Goal: Task Accomplishment & Management: Manage account settings

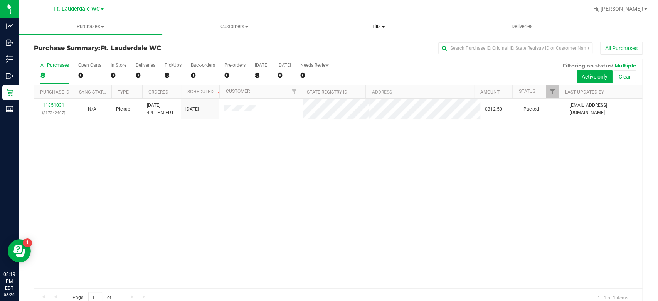
click at [388, 25] on span "Tills" at bounding box center [378, 26] width 143 height 7
click at [359, 45] on li "Manage tills" at bounding box center [379, 46] width 144 height 9
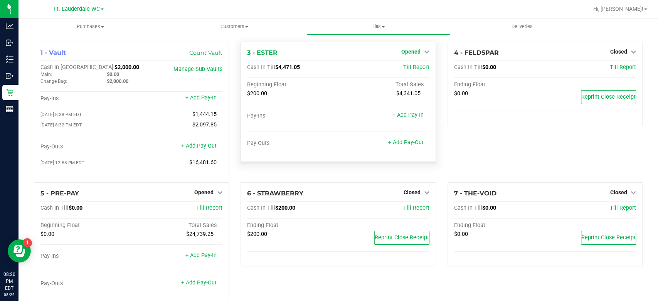
click at [415, 52] on span "Opened" at bounding box center [410, 52] width 19 height 6
click at [405, 69] on link "Close Till" at bounding box center [411, 68] width 21 height 6
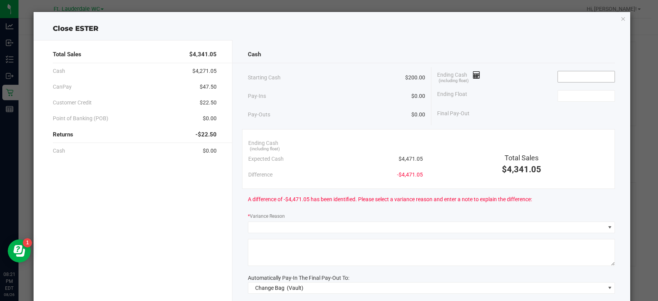
click at [565, 82] on span at bounding box center [586, 77] width 57 height 12
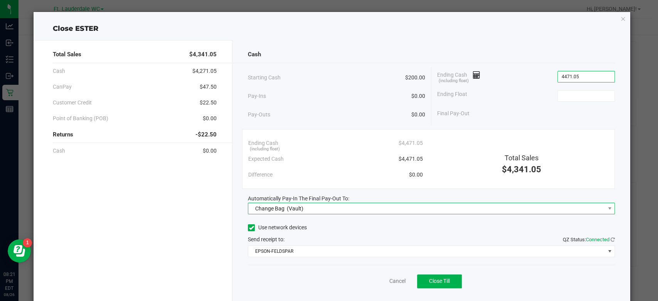
type input "$4,471.05"
click at [489, 207] on span "Change Bag (Vault)" at bounding box center [426, 208] width 357 height 11
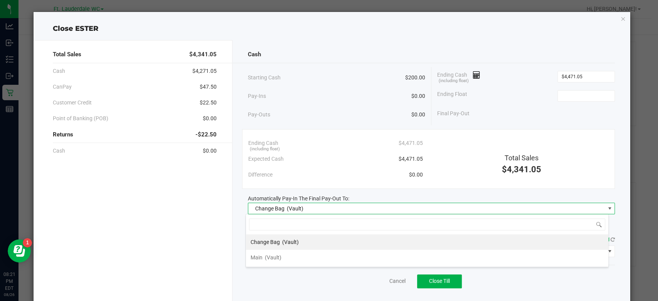
scroll to position [11, 363]
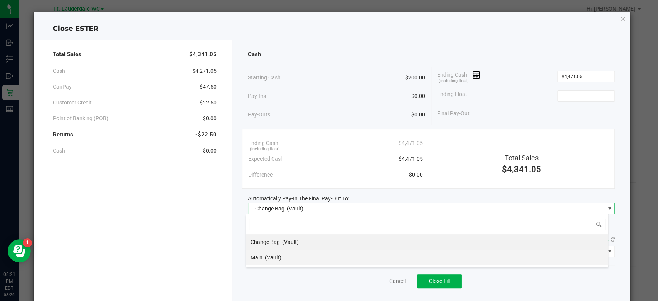
click at [365, 259] on li "Main (Vault)" at bounding box center [427, 257] width 362 height 15
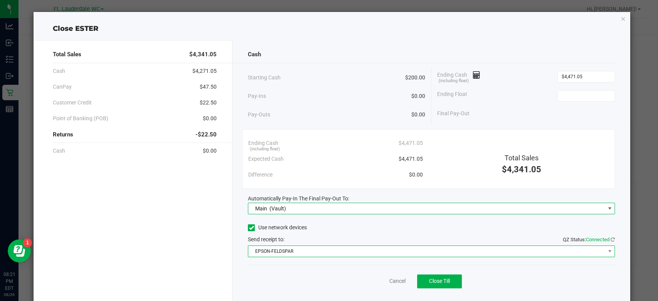
click at [360, 254] on span "EPSON-FELDSPAR" at bounding box center [426, 251] width 357 height 11
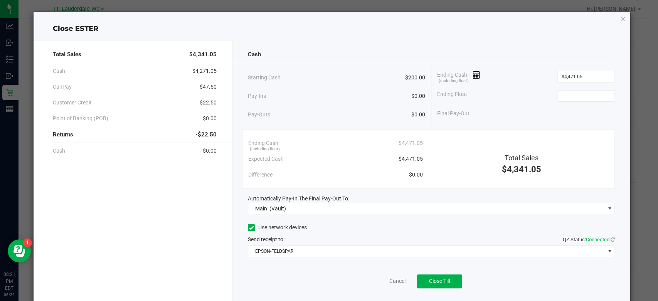
click at [330, 282] on div "Cancel Close Till" at bounding box center [431, 280] width 367 height 30
click at [571, 89] on div "Ending Float" at bounding box center [526, 95] width 178 height 19
click at [569, 93] on input at bounding box center [586, 96] width 57 height 11
type input "$200.00"
click at [518, 98] on div "Ending Float $200.00" at bounding box center [526, 95] width 178 height 19
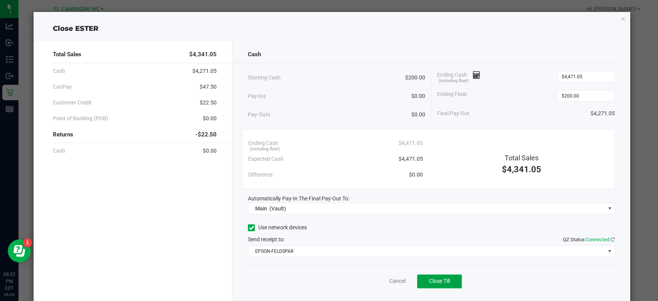
click at [442, 277] on button "Close Till" at bounding box center [439, 282] width 45 height 14
click at [379, 283] on link "Dismiss" at bounding box center [380, 281] width 19 height 8
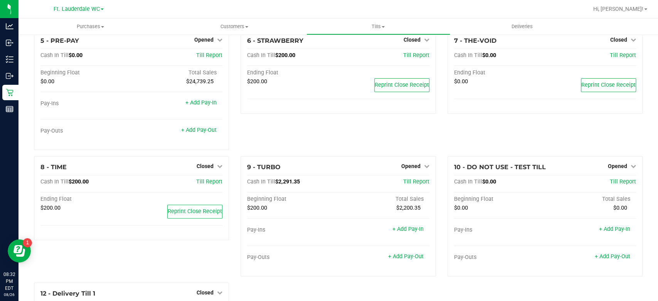
scroll to position [171, 0]
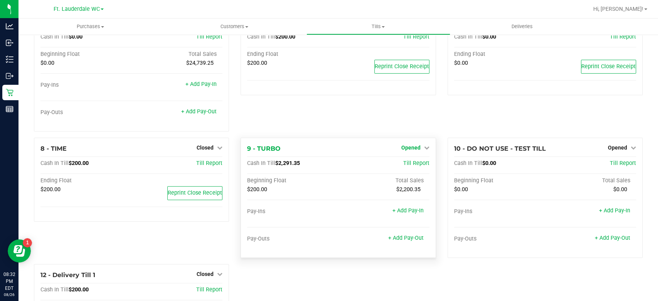
click at [418, 146] on link "Opened" at bounding box center [415, 148] width 28 height 6
click at [410, 161] on link "Close Till" at bounding box center [411, 163] width 21 height 6
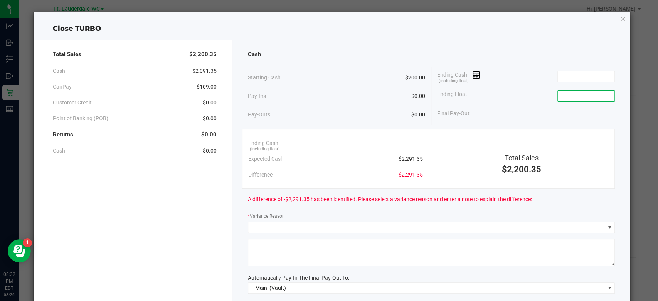
click at [575, 94] on input at bounding box center [586, 96] width 57 height 11
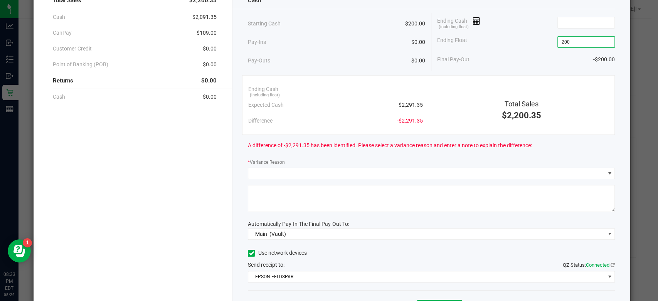
scroll to position [97, 0]
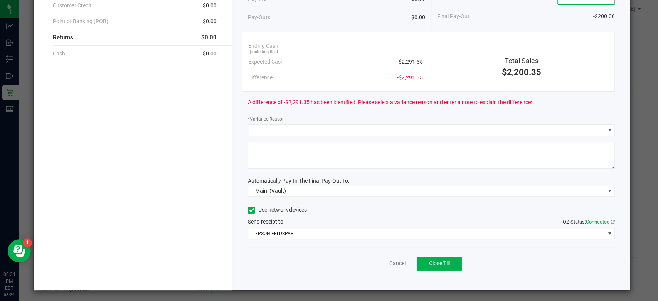
type input "$200.00"
click at [396, 265] on link "Cancel" at bounding box center [397, 263] width 16 height 8
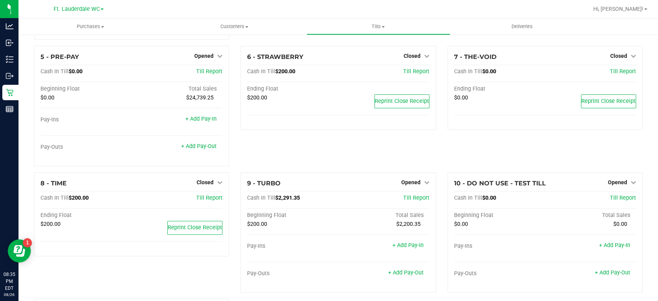
scroll to position [214, 0]
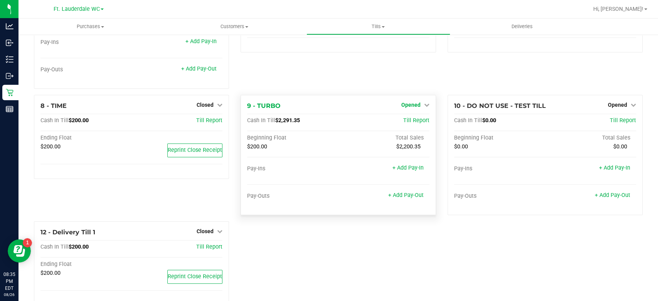
click at [411, 102] on span "Opened" at bounding box center [410, 105] width 19 height 6
click at [401, 119] on link "Close Till" at bounding box center [411, 121] width 21 height 6
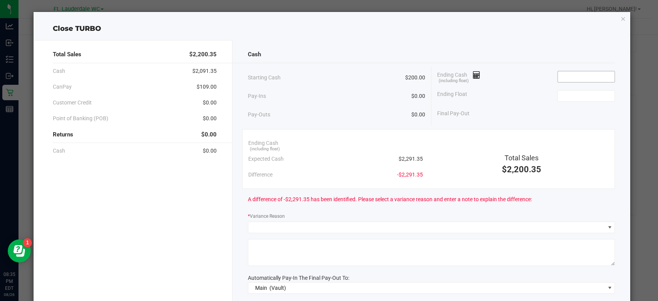
click at [558, 77] on input at bounding box center [586, 76] width 57 height 11
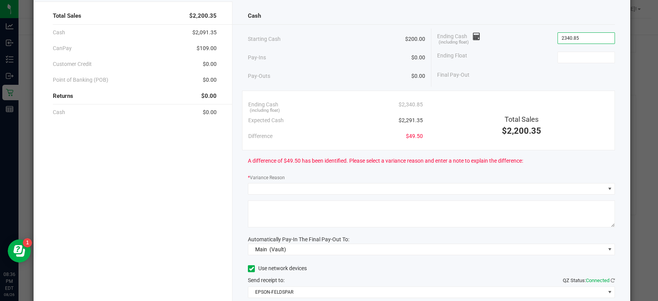
scroll to position [12, 0]
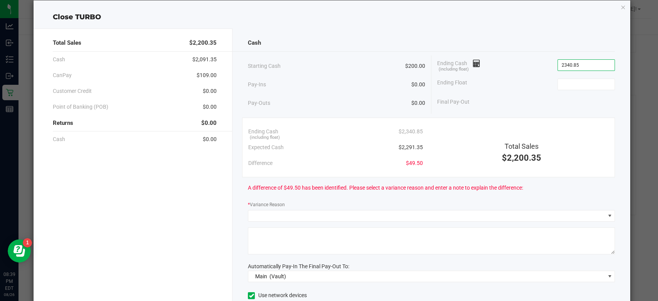
click at [558, 64] on input "2340.85" at bounding box center [586, 65] width 57 height 11
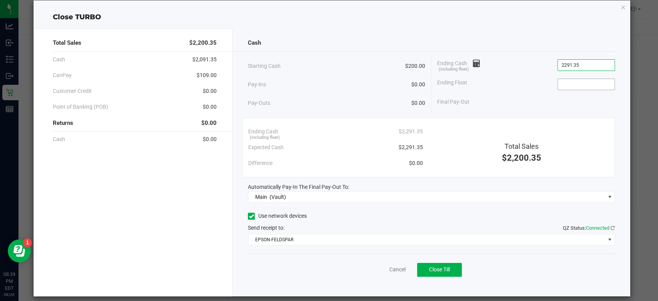
type input "$2,291.35"
click at [561, 84] on input at bounding box center [586, 84] width 57 height 11
type input "$200.00"
click at [437, 211] on div "Use network devices" at bounding box center [431, 217] width 367 height 12
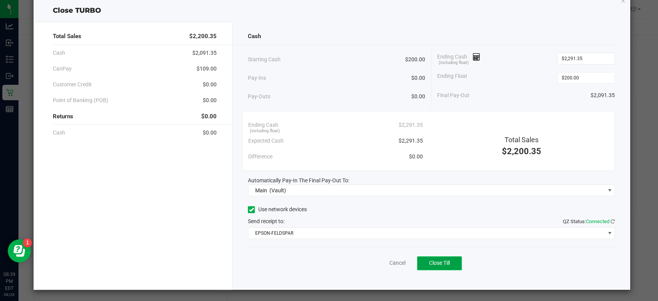
click at [437, 266] on button "Close Till" at bounding box center [439, 263] width 45 height 14
click at [379, 264] on link "Dismiss" at bounding box center [380, 263] width 19 height 8
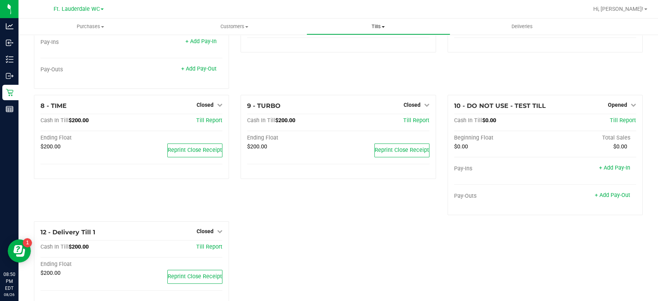
click at [382, 29] on span "Tills" at bounding box center [378, 26] width 143 height 7
click at [377, 56] on span "Reconcile e-payments" at bounding box center [345, 55] width 77 height 7
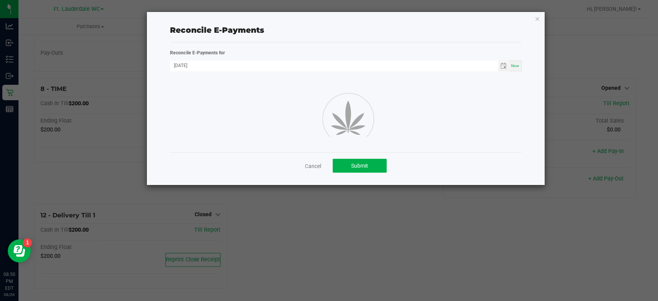
scroll to position [214, 0]
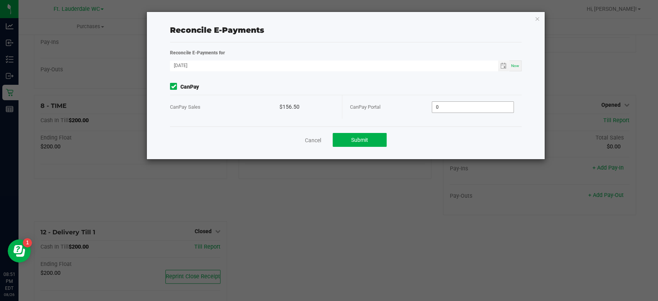
click at [451, 106] on input "0" at bounding box center [472, 107] width 81 height 11
type input "$156.50"
click at [453, 147] on div "Cancel Submit" at bounding box center [345, 139] width 351 height 27
click at [379, 143] on button "Submit" at bounding box center [360, 140] width 54 height 14
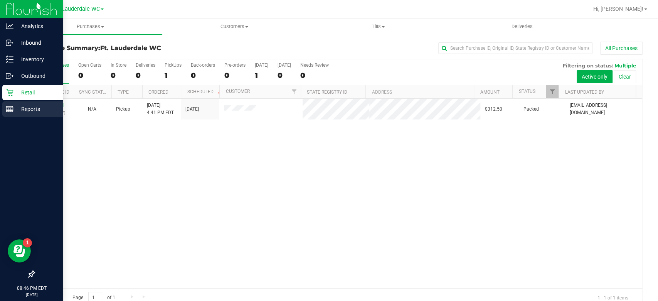
click at [4, 108] on div "Reports" at bounding box center [32, 108] width 61 height 15
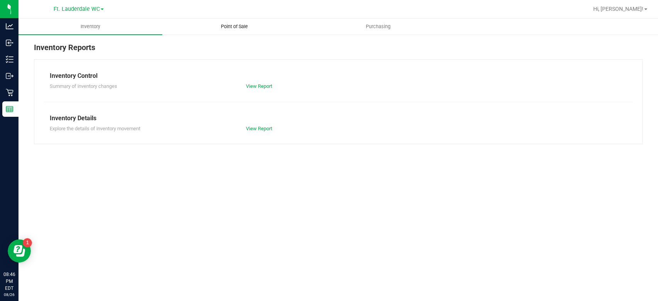
click at [230, 26] on span "Point of Sale" at bounding box center [235, 26] width 48 height 7
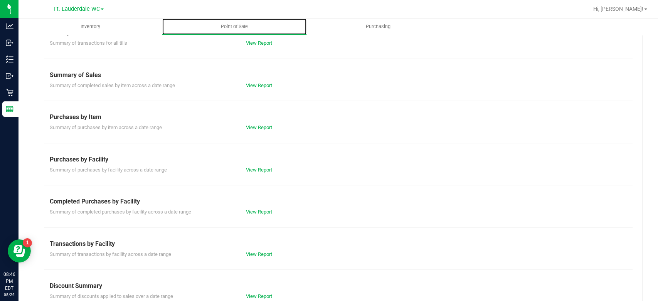
scroll to position [103, 0]
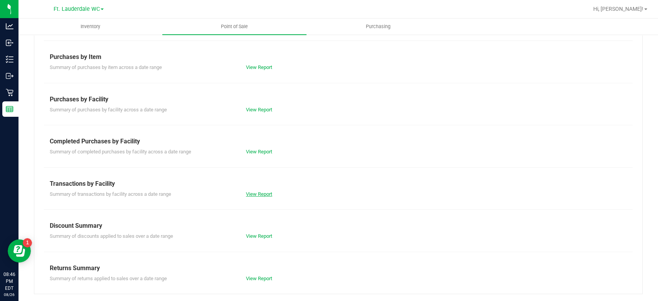
click at [256, 193] on link "View Report" at bounding box center [259, 194] width 26 height 6
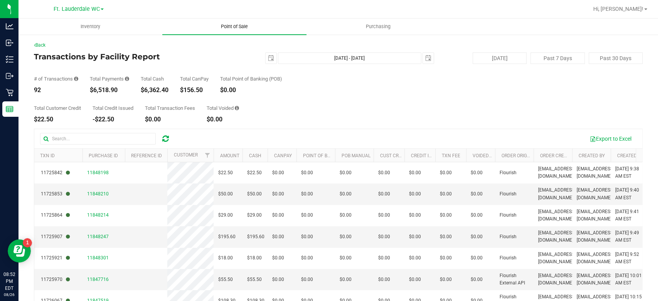
click at [232, 25] on span "Point of Sale" at bounding box center [235, 26] width 48 height 7
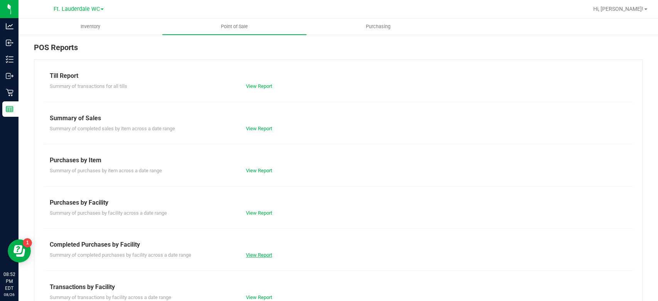
click at [268, 254] on link "View Report" at bounding box center [259, 255] width 26 height 6
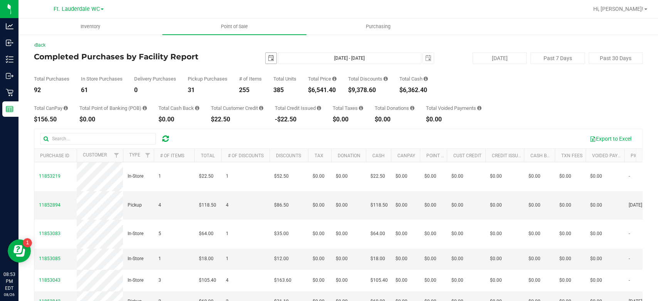
click at [268, 55] on span "select" at bounding box center [271, 58] width 6 height 6
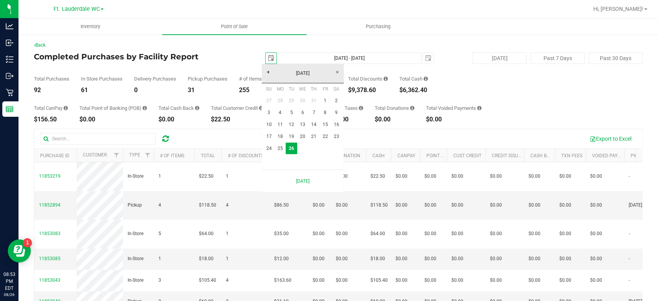
scroll to position [0, 19]
click at [264, 148] on link "24" at bounding box center [268, 149] width 11 height 12
type input "[DATE]"
type input "[DATE] - [DATE]"
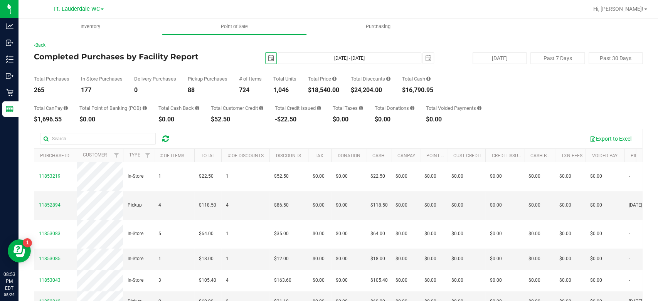
click at [270, 62] on span "select" at bounding box center [271, 58] width 11 height 11
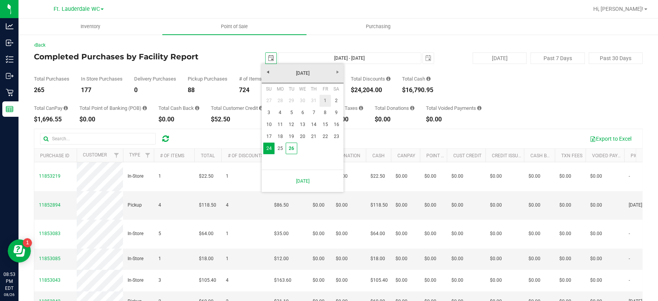
click at [326, 100] on link "1" at bounding box center [325, 101] width 11 height 12
type input "[DATE]"
type input "[DATE] - [DATE]"
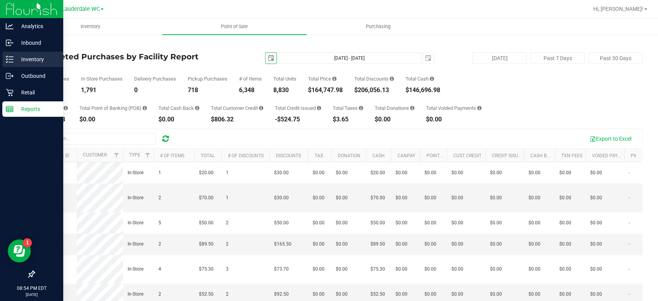
click at [14, 62] on p "Inventory" at bounding box center [36, 59] width 46 height 9
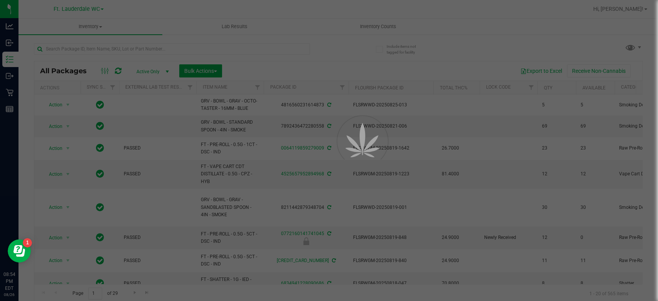
click at [368, 21] on div at bounding box center [329, 150] width 658 height 301
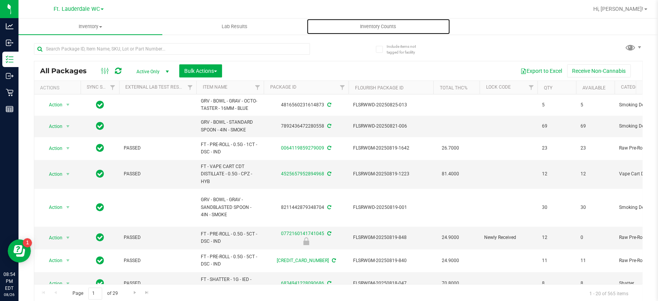
click at [368, 21] on uib-tab-heading "Inventory Counts" at bounding box center [378, 26] width 143 height 15
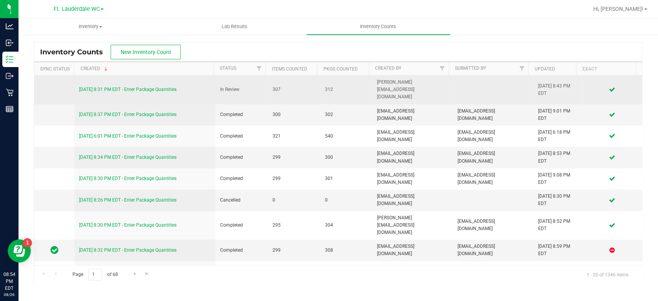
click at [95, 87] on link "[DATE] 8:31 PM EDT - Enter Package Quantities" at bounding box center [128, 89] width 98 height 5
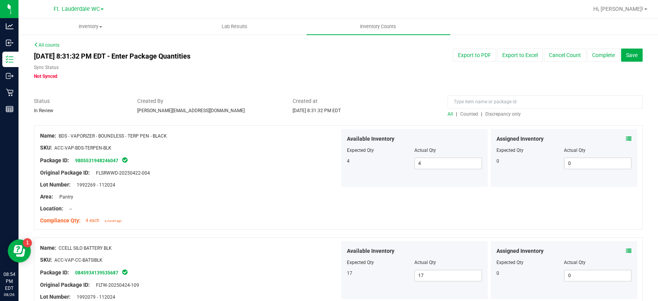
click at [485, 115] on span "Discrepancy only" at bounding box center [502, 113] width 35 height 5
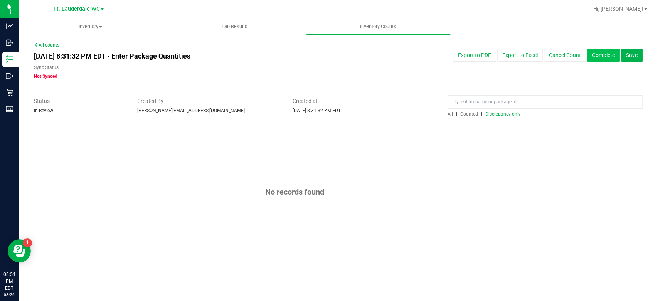
click at [593, 59] on button "Complete" at bounding box center [603, 55] width 33 height 13
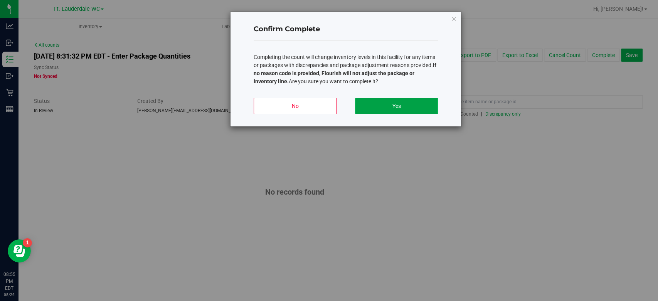
click at [376, 110] on button "Yes" at bounding box center [396, 106] width 83 height 16
